Goal: Information Seeking & Learning: Learn about a topic

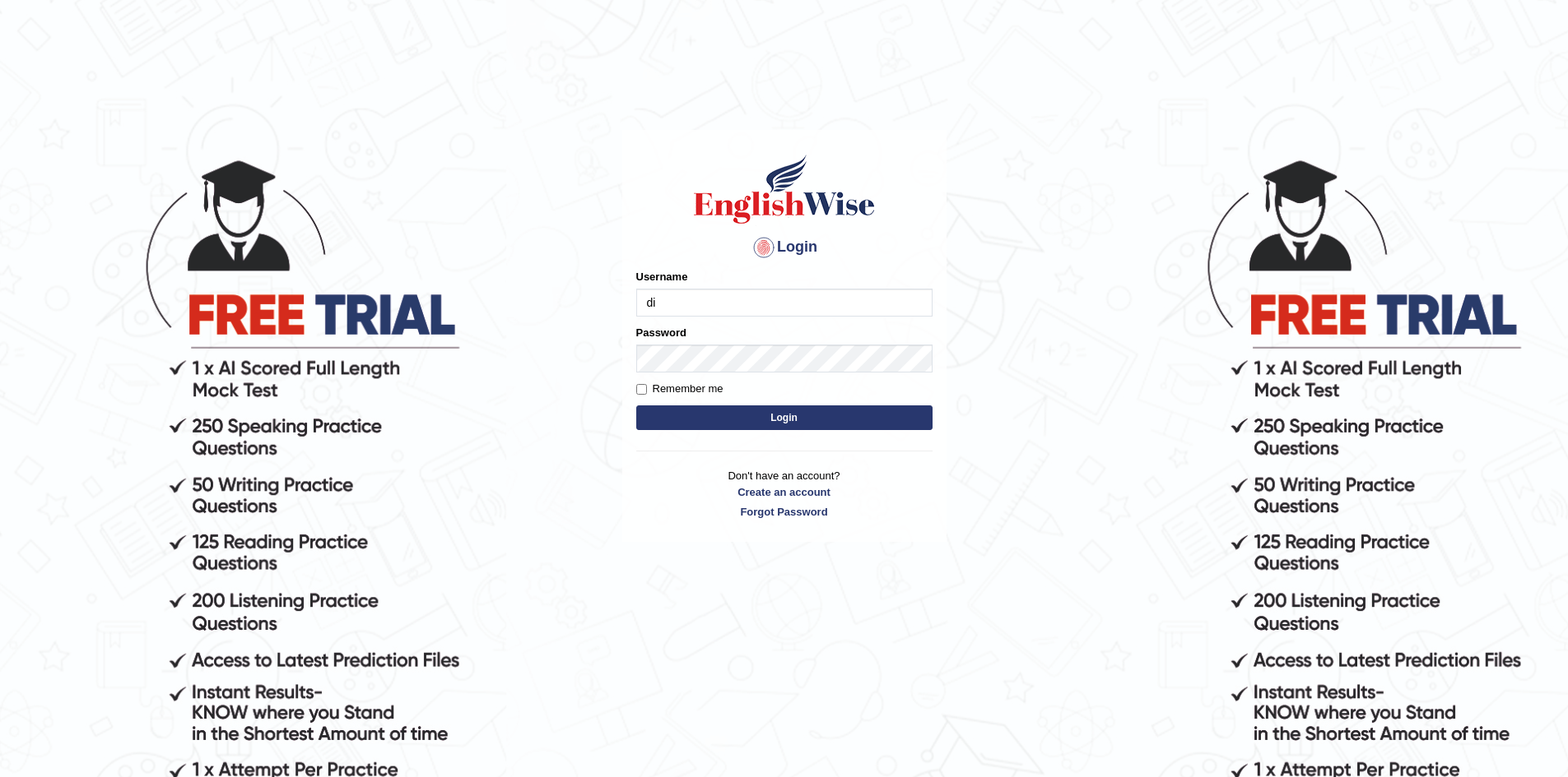
type input "d"
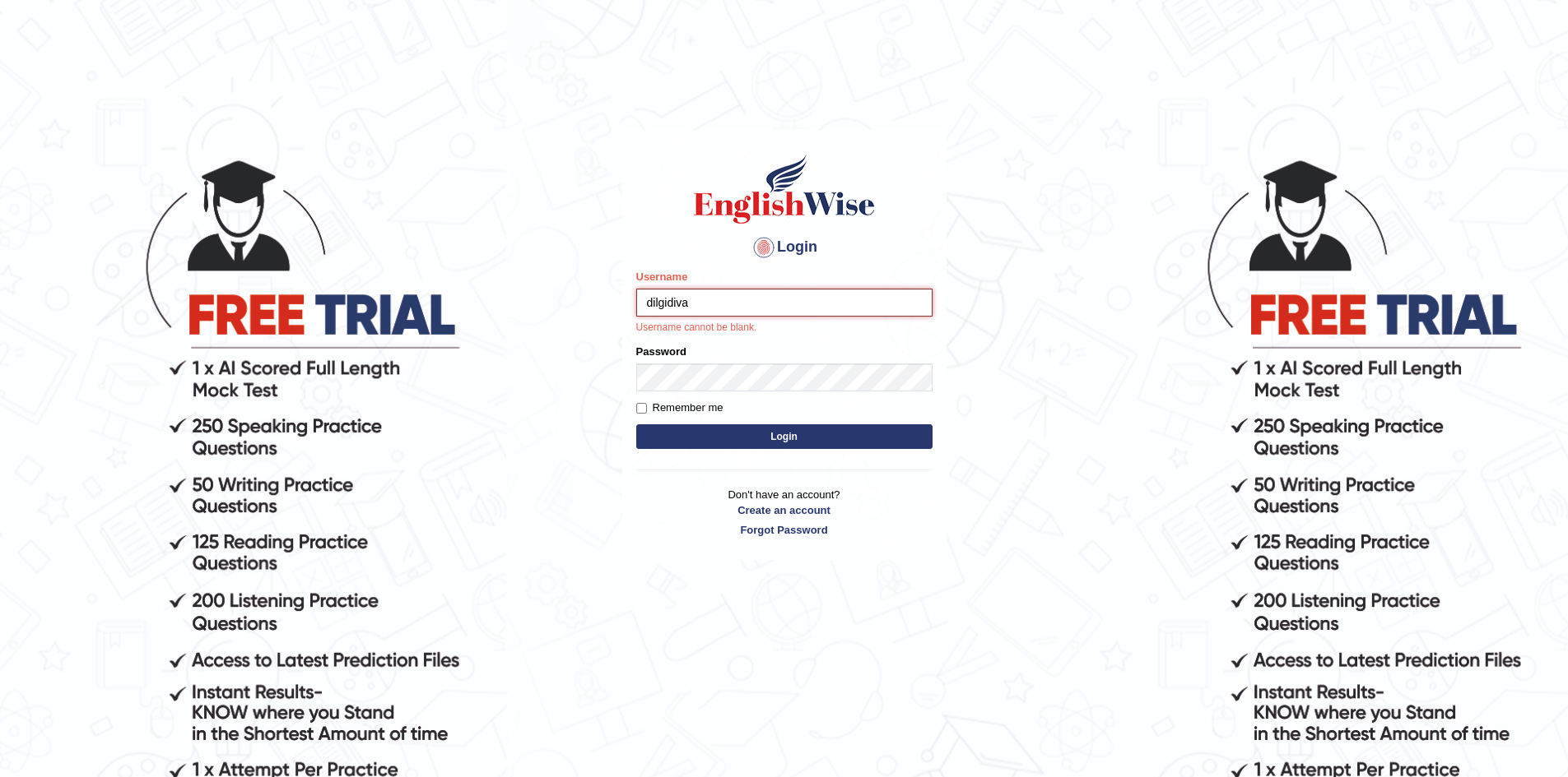
type input "dilgidiva"
click at [720, 393] on form "Please fix the following errors: Username dilgidiva Username cannot be blank. P…" at bounding box center [784, 361] width 296 height 184
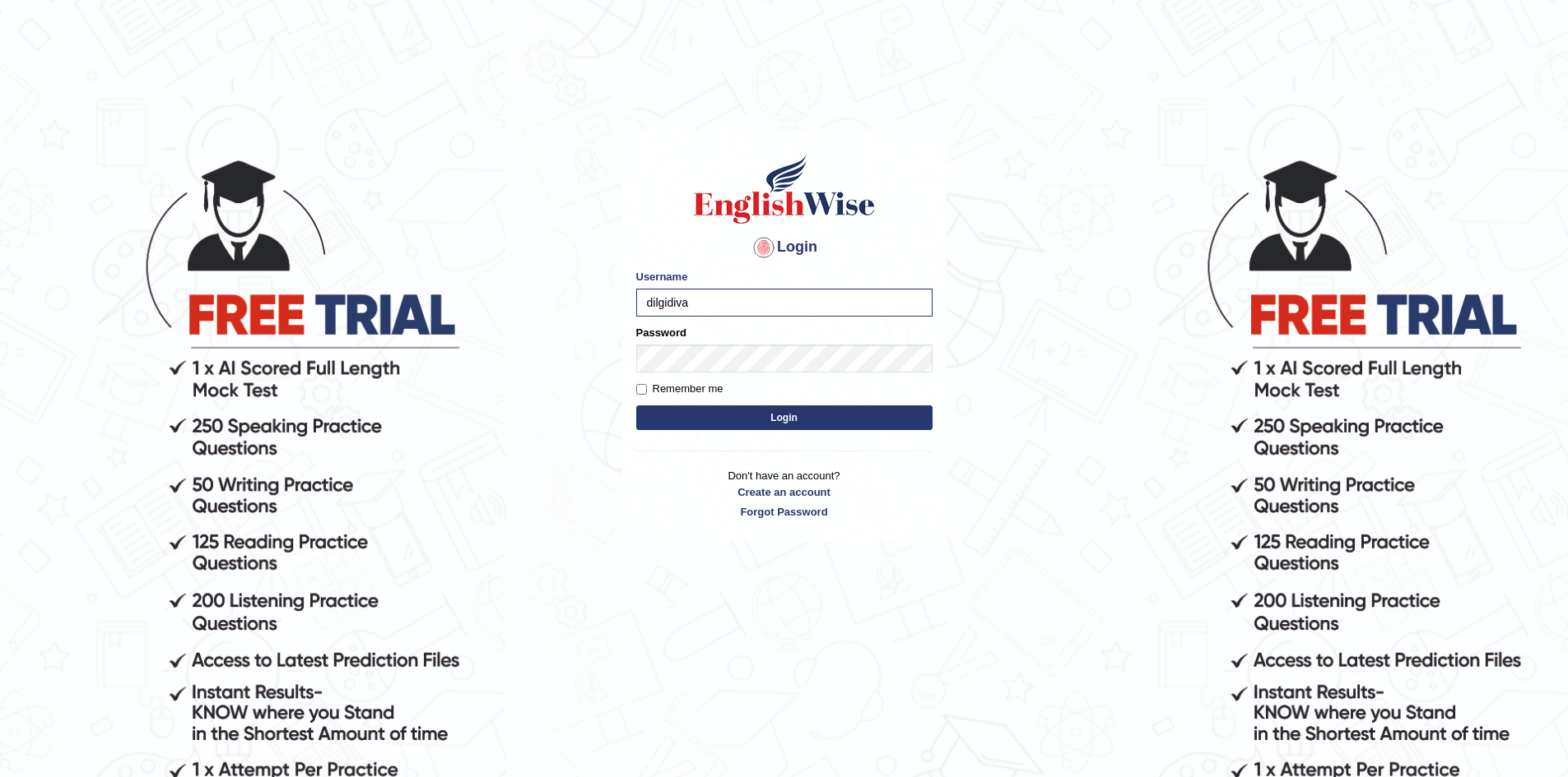
click at [817, 416] on button "Login" at bounding box center [784, 418] width 296 height 25
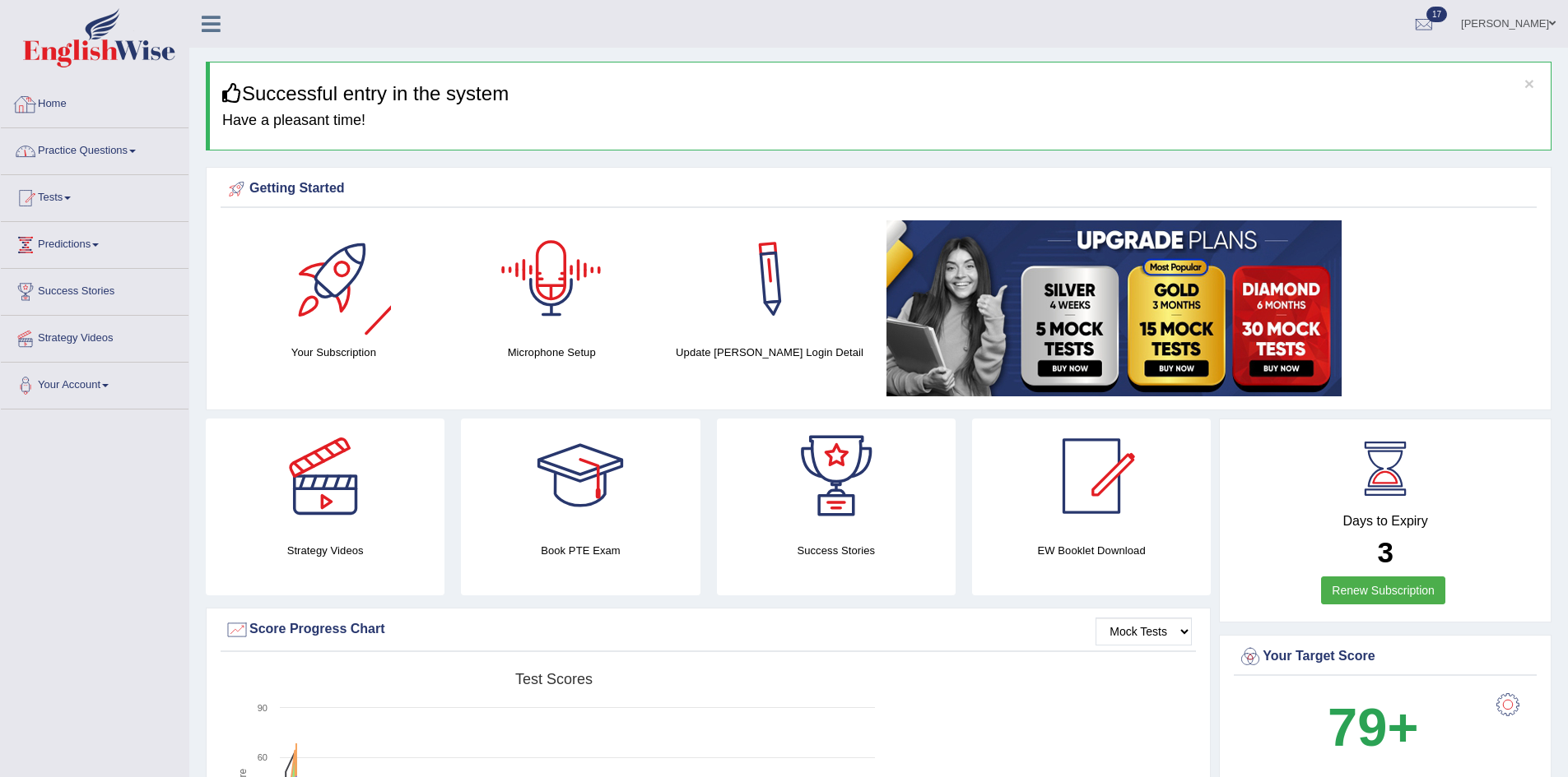
click at [128, 144] on link "Practice Questions" at bounding box center [95, 149] width 188 height 41
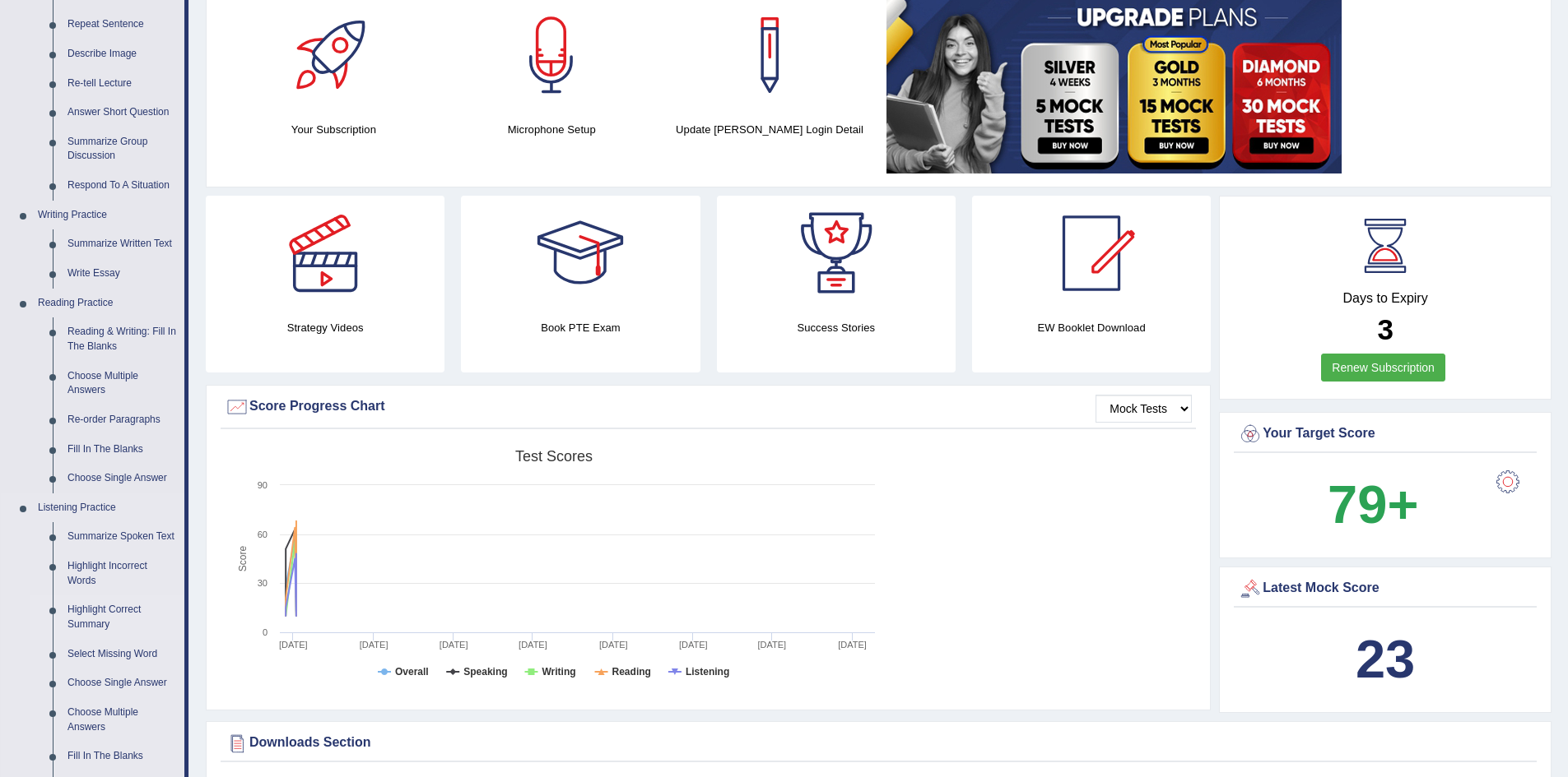
scroll to position [247, 0]
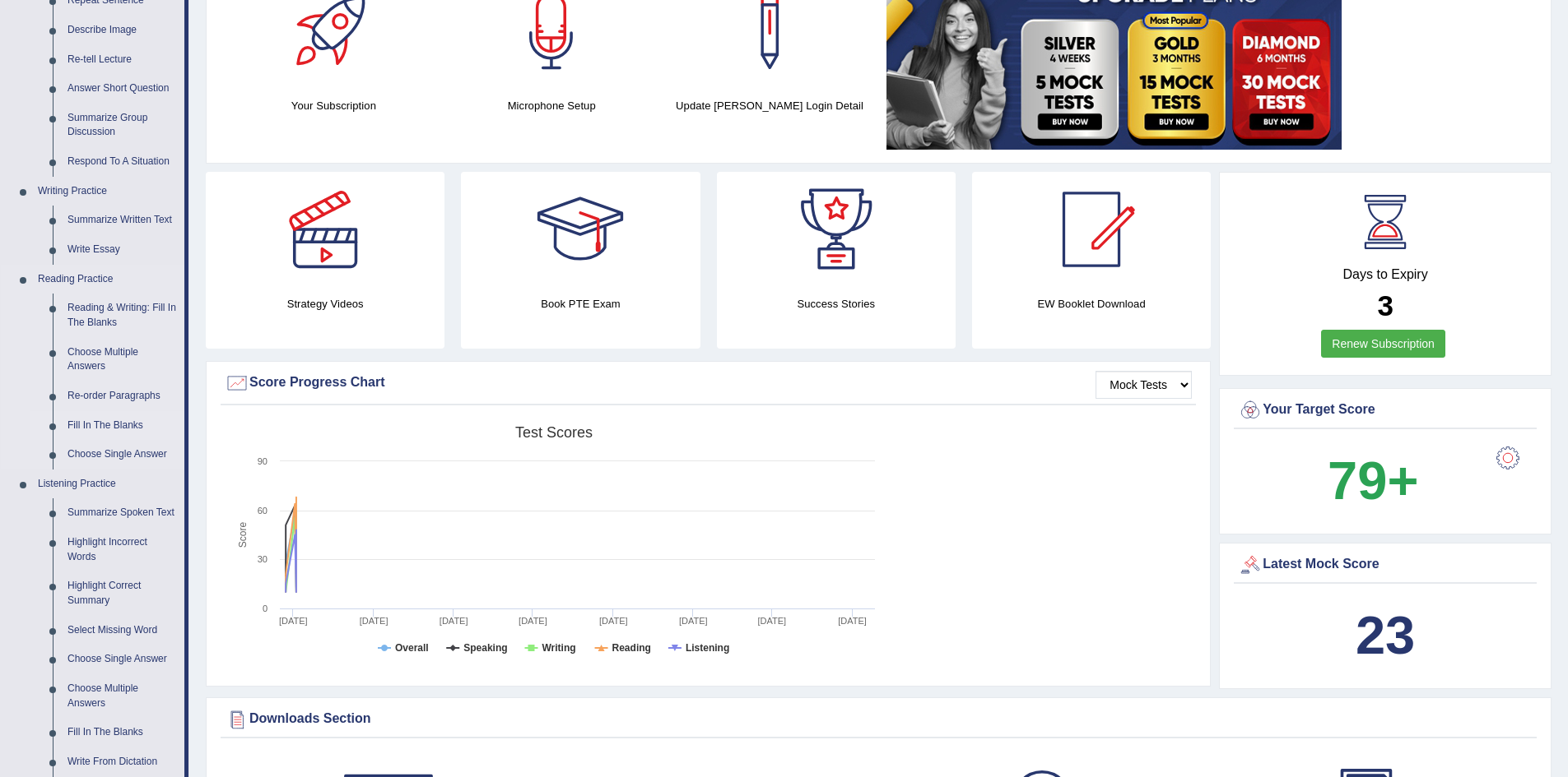
click at [112, 420] on link "Fill In The Blanks" at bounding box center [123, 425] width 125 height 30
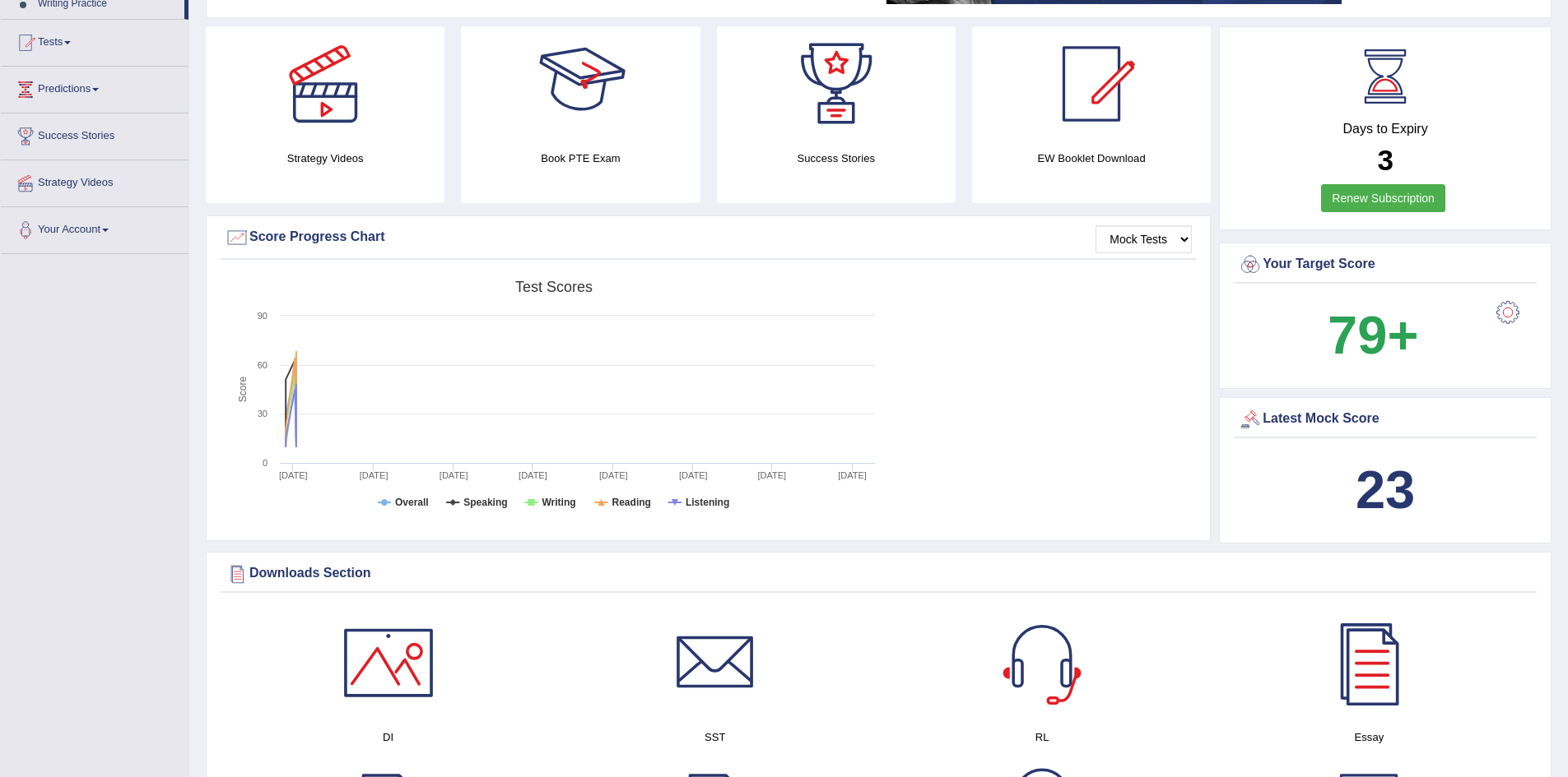
scroll to position [509, 0]
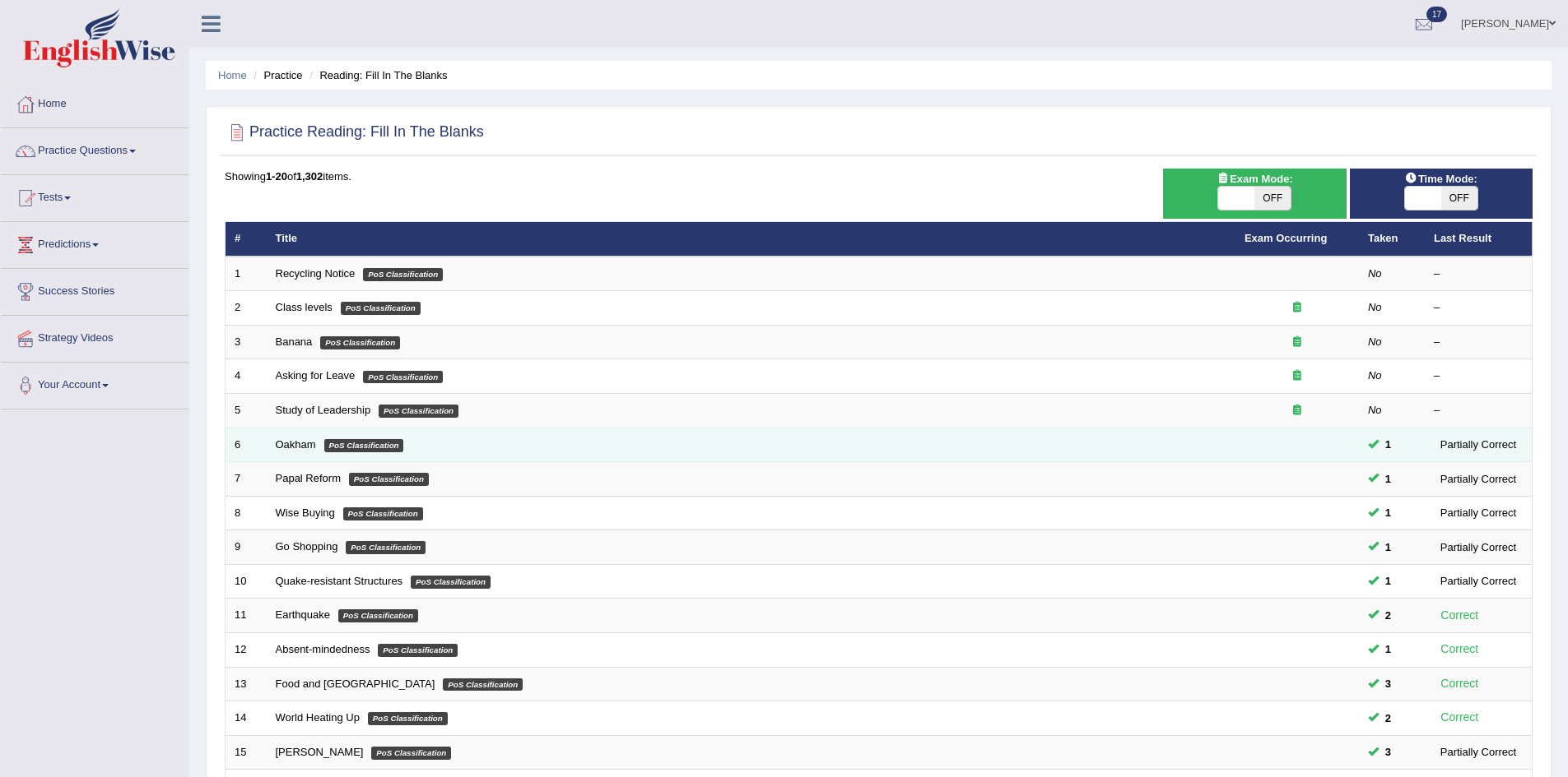
drag, startPoint x: 277, startPoint y: 443, endPoint x: 308, endPoint y: 435, distance: 32.0
click at [279, 442] on link "Oakham" at bounding box center [296, 445] width 40 height 12
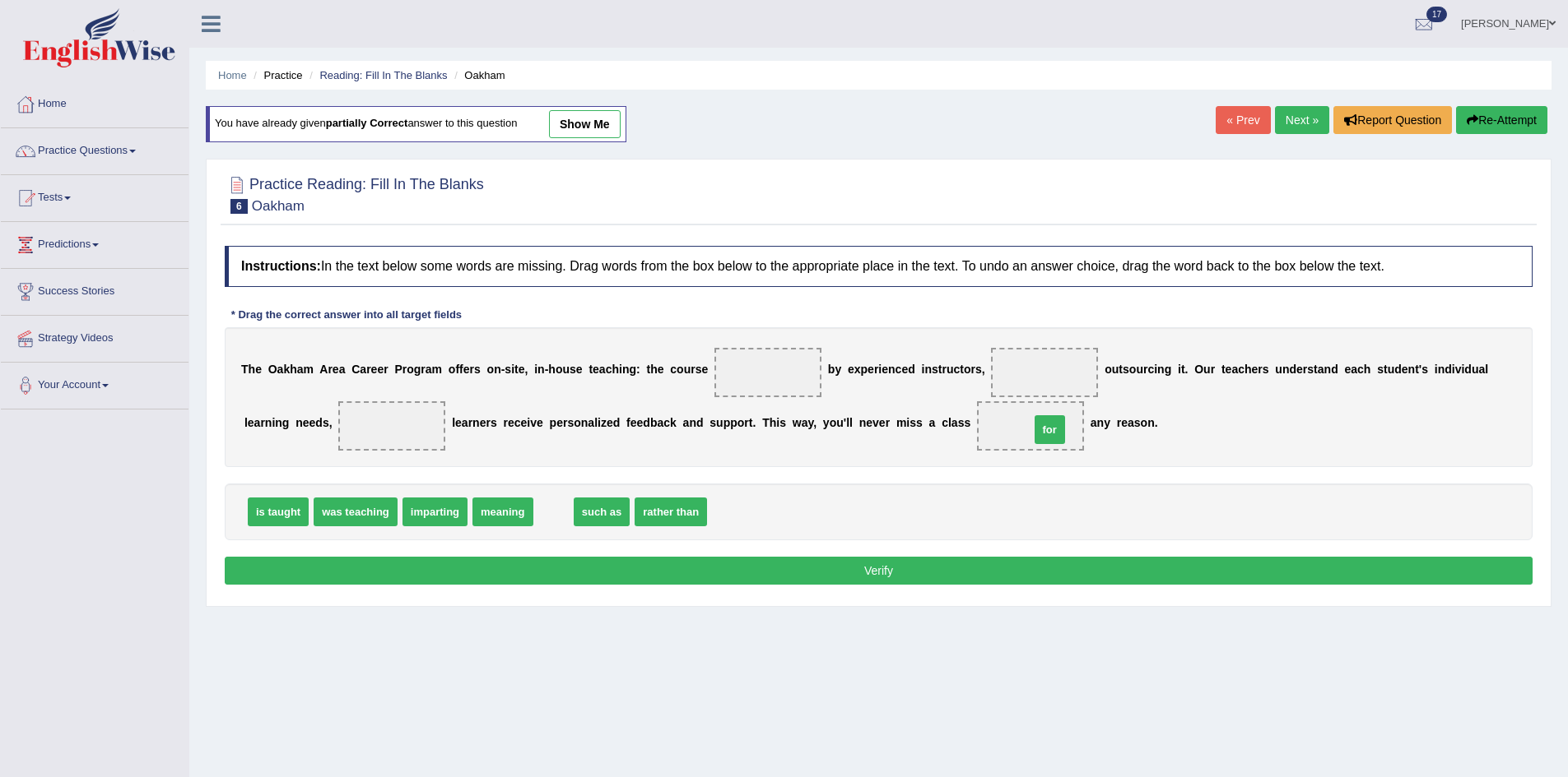
drag, startPoint x: 548, startPoint y: 517, endPoint x: 1045, endPoint y: 435, distance: 503.7
drag, startPoint x: 573, startPoint y: 516, endPoint x: 409, endPoint y: 446, distance: 178.3
drag, startPoint x: 561, startPoint y: 514, endPoint x: 888, endPoint y: 416, distance: 341.4
click at [855, 424] on span "rather than" at bounding box center [819, 437] width 73 height 29
click at [965, 403] on div "T h e O a k h a m A r e a C a r e e r P r o g r a m o f f e r s o n - s i t e ,…" at bounding box center [878, 398] width 1307 height 140
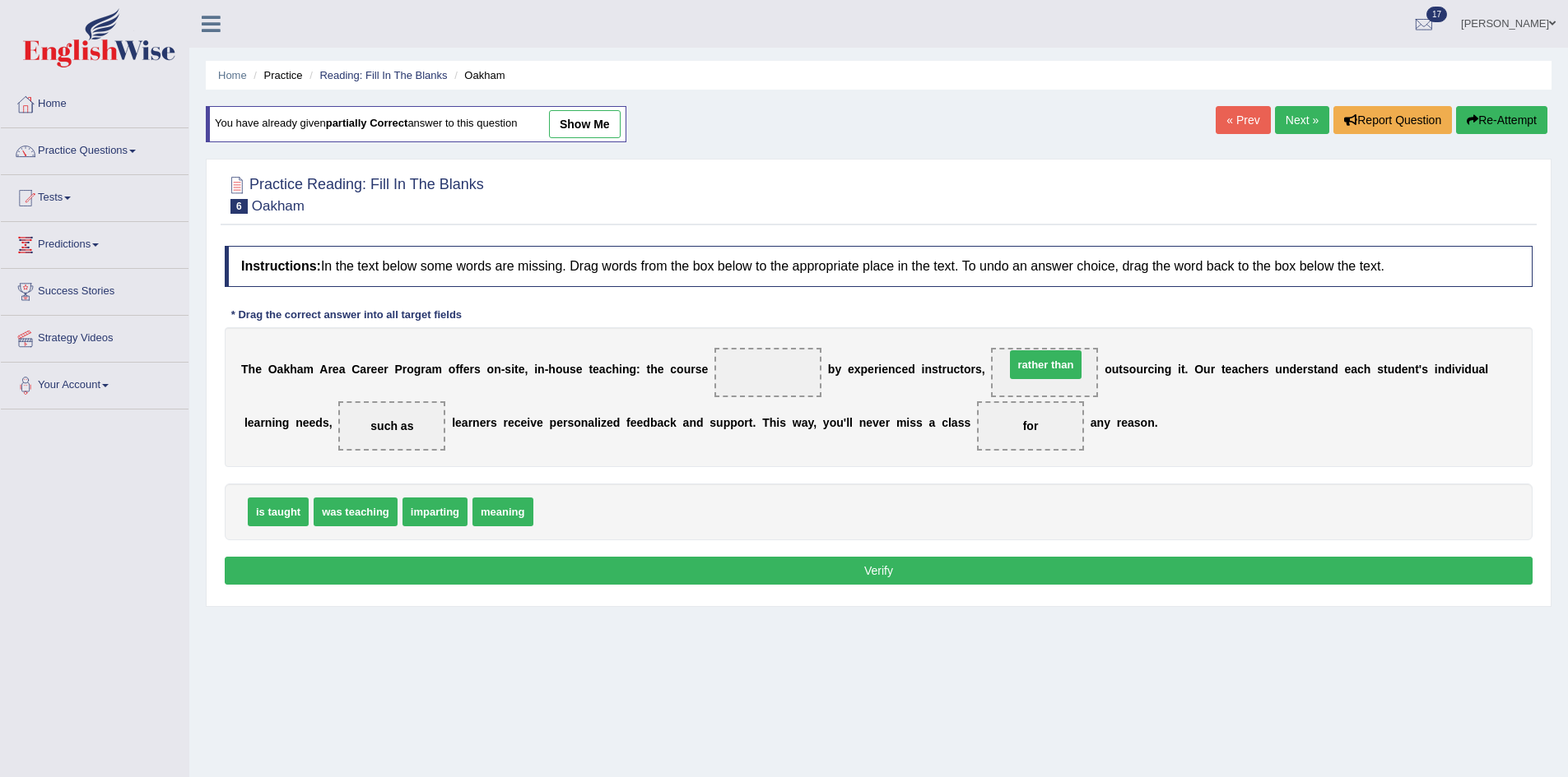
drag, startPoint x: 567, startPoint y: 514, endPoint x: 1038, endPoint y: 367, distance: 493.4
drag, startPoint x: 434, startPoint y: 514, endPoint x: 745, endPoint y: 381, distance: 338.2
click at [690, 576] on button "Verify" at bounding box center [878, 570] width 1307 height 28
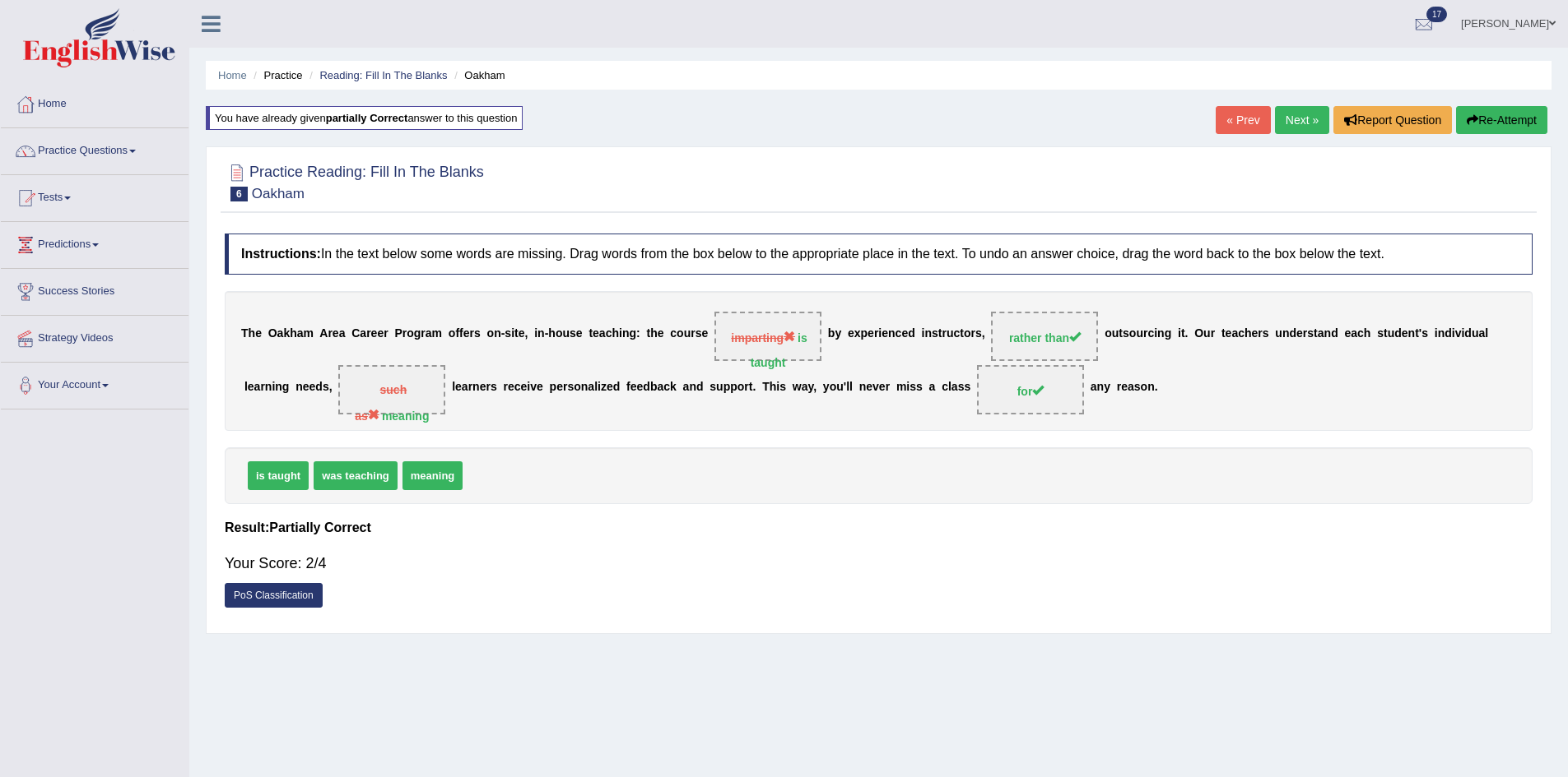
click at [1283, 126] on link "Next »" at bounding box center [1302, 120] width 55 height 28
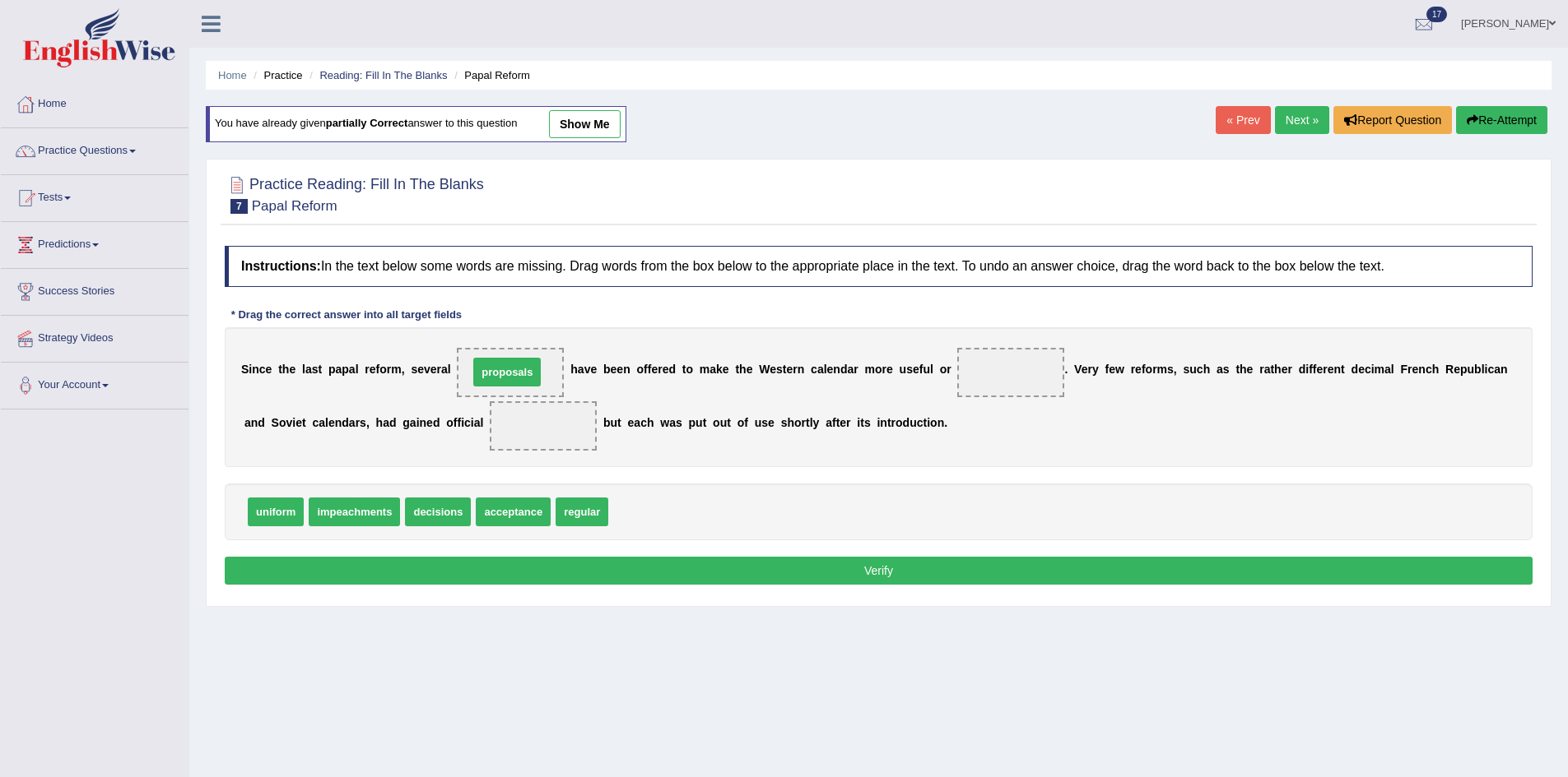
drag, startPoint x: 629, startPoint y: 514, endPoint x: 489, endPoint y: 375, distance: 197.3
drag, startPoint x: 489, startPoint y: 514, endPoint x: 986, endPoint y: 376, distance: 515.8
drag, startPoint x: 1003, startPoint y: 372, endPoint x: 542, endPoint y: 422, distance: 463.7
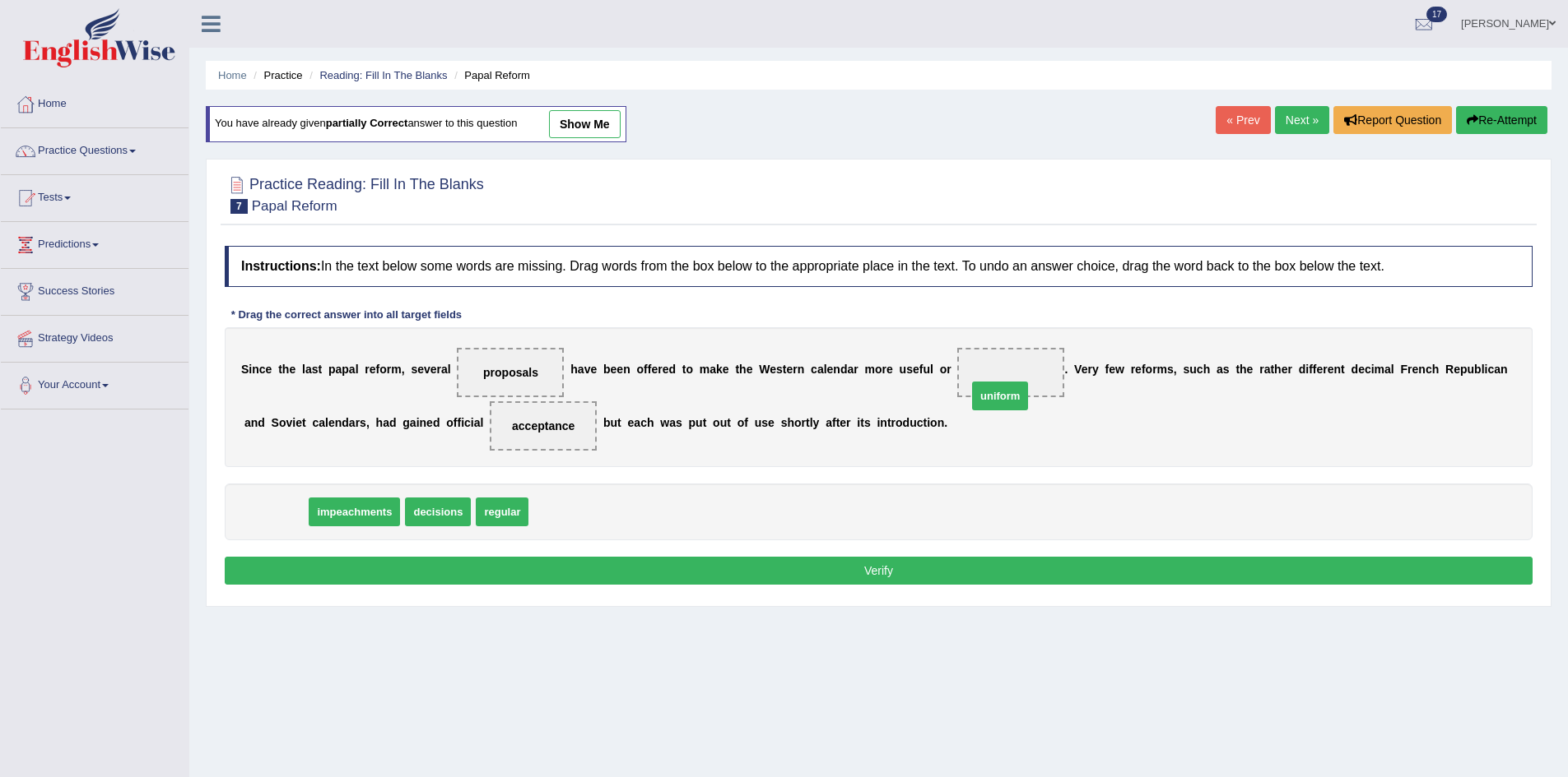
drag, startPoint x: 271, startPoint y: 517, endPoint x: 1003, endPoint y: 396, distance: 741.9
click at [863, 576] on button "Verify" at bounding box center [878, 570] width 1307 height 28
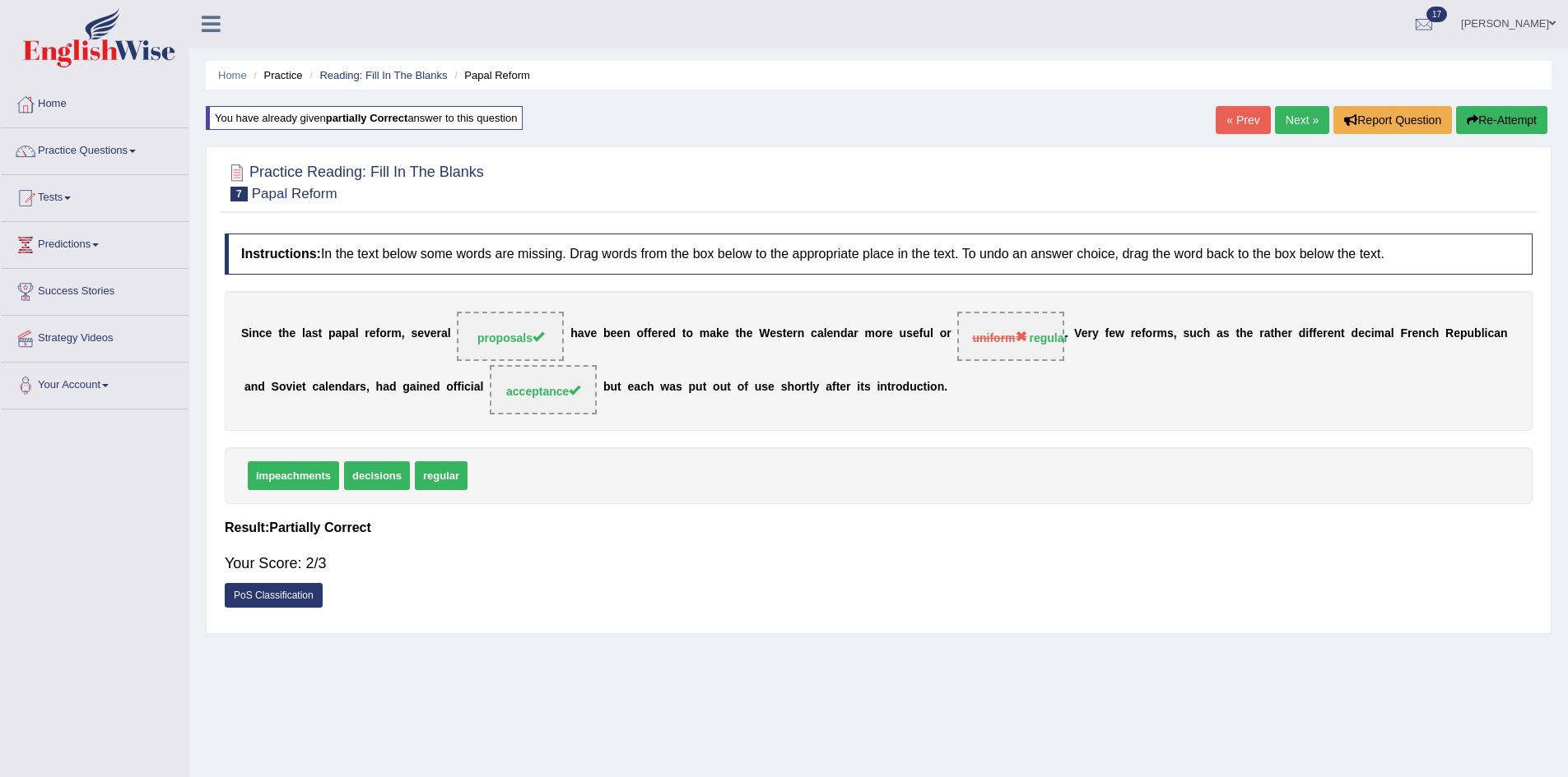
click at [1312, 128] on link "Next »" at bounding box center [1302, 120] width 55 height 28
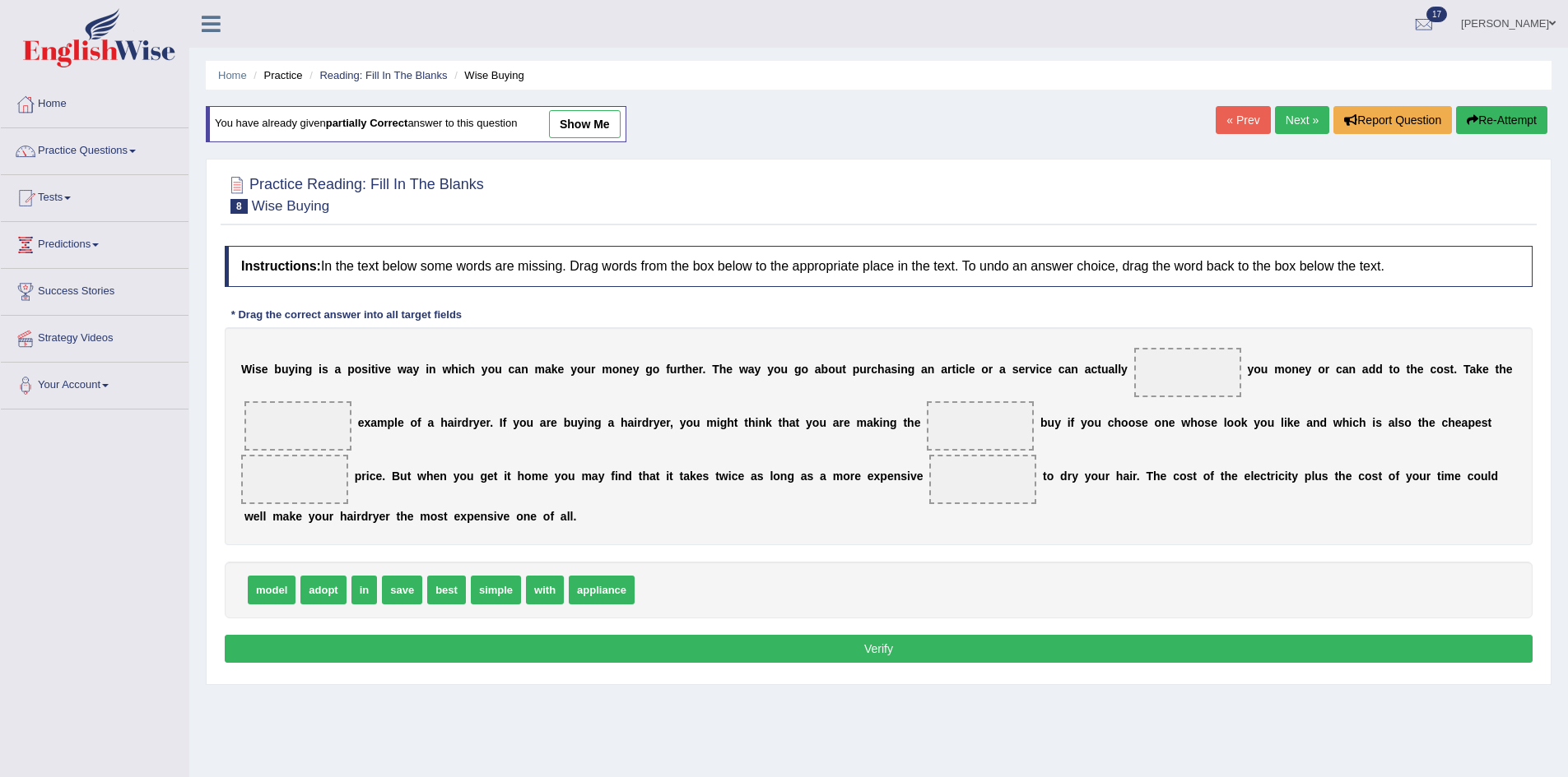
click at [1537, 22] on link "[PERSON_NAME]" at bounding box center [1508, 21] width 119 height 43
click at [1458, 218] on link "Log out" at bounding box center [1476, 213] width 177 height 37
